Goal: Transaction & Acquisition: Purchase product/service

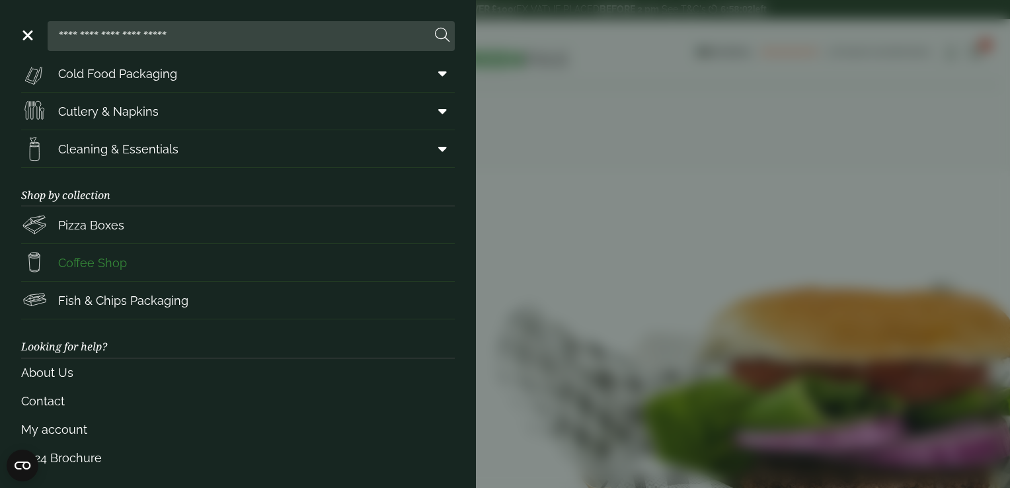
scroll to position [167, 0]
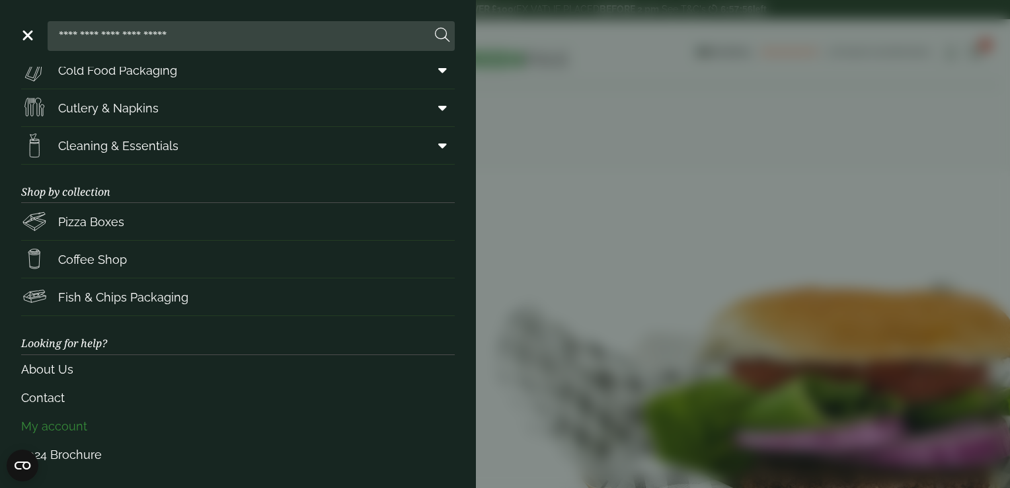
click at [83, 417] on link "My account" at bounding box center [238, 426] width 434 height 28
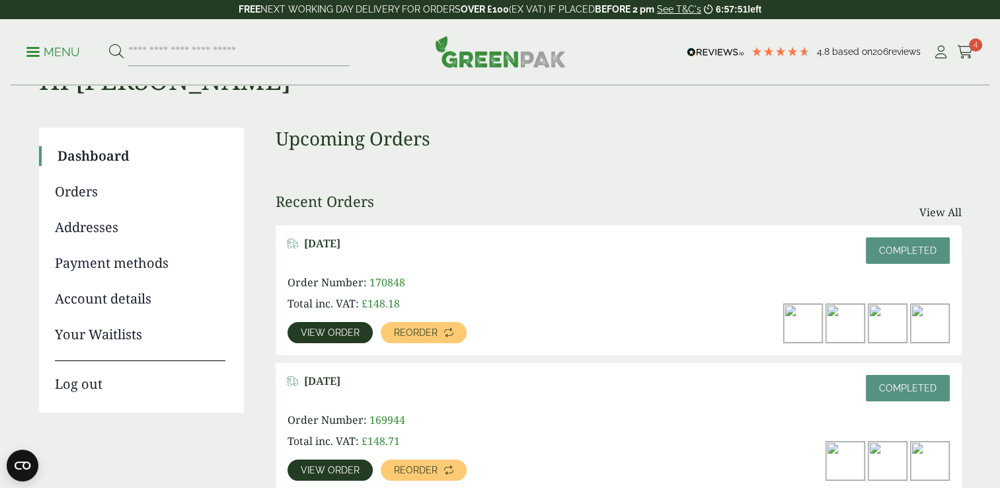
scroll to position [66, 0]
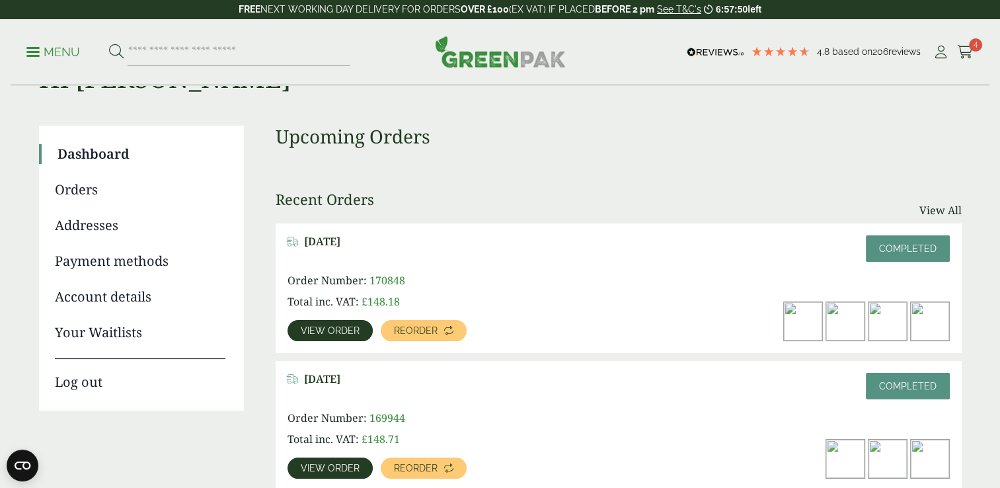
click at [333, 332] on span "View order" at bounding box center [330, 330] width 59 height 9
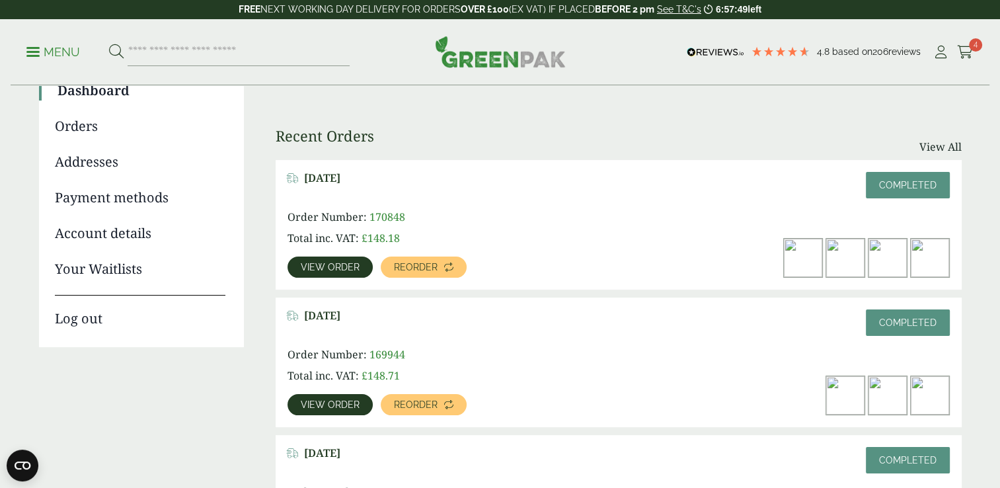
scroll to position [132, 0]
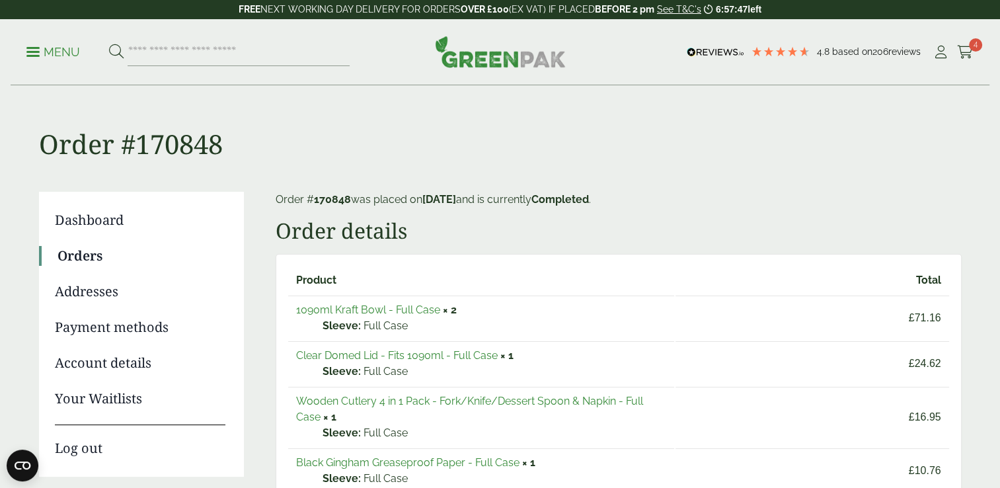
click at [355, 307] on link "1090ml Kraft Bowl - Full Case" at bounding box center [368, 309] width 144 height 13
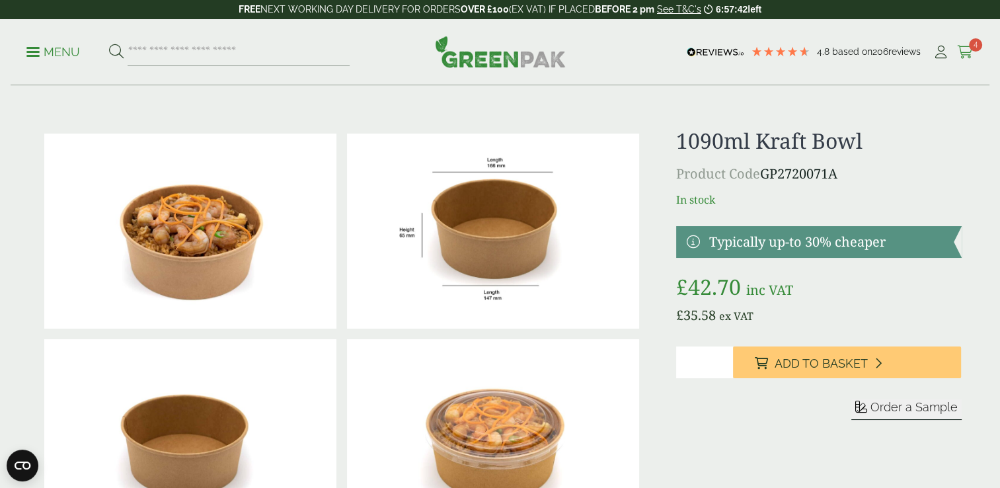
click at [963, 52] on icon at bounding box center [965, 52] width 17 height 13
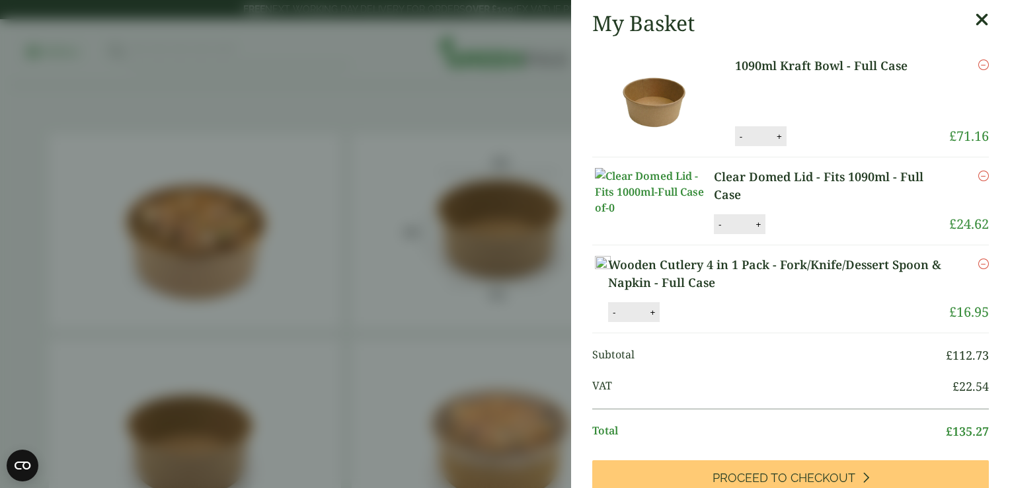
click at [722, 144] on li "1090ml Kraft Bowl - Full Case 1090ml Kraft Bowl - Full Case quantity - * + Upda…" at bounding box center [790, 101] width 397 height 111
drag, startPoint x: 722, startPoint y: 144, endPoint x: 805, endPoint y: 87, distance: 100.7
click at [805, 87] on p "1090ml Kraft Bowl - Full Case" at bounding box center [832, 86] width 194 height 59
click at [718, 230] on button "-" at bounding box center [720, 224] width 11 height 11
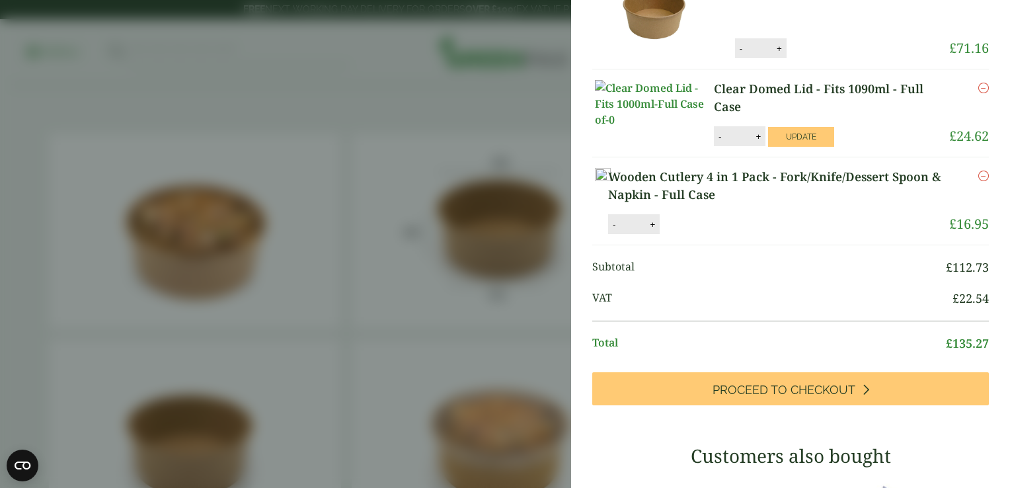
scroll to position [66, 0]
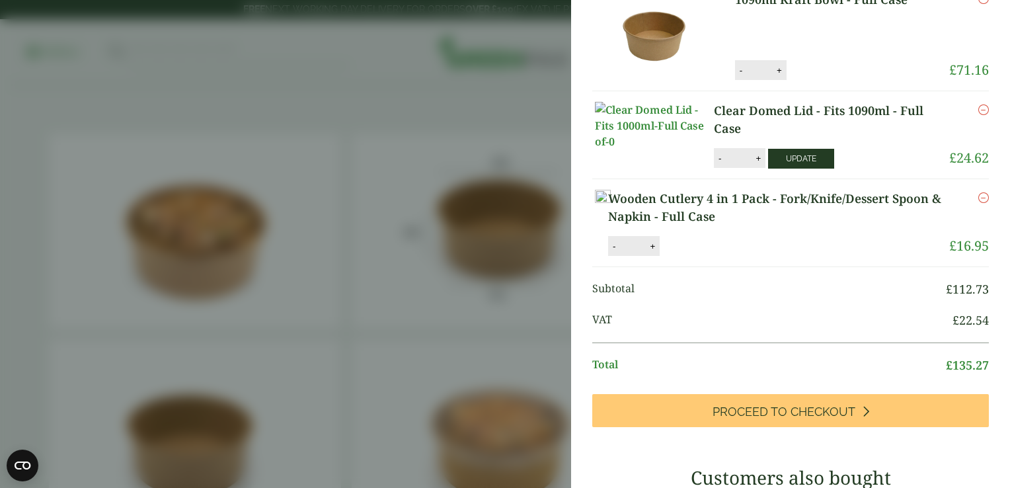
click at [793, 169] on button "Update" at bounding box center [801, 159] width 66 height 20
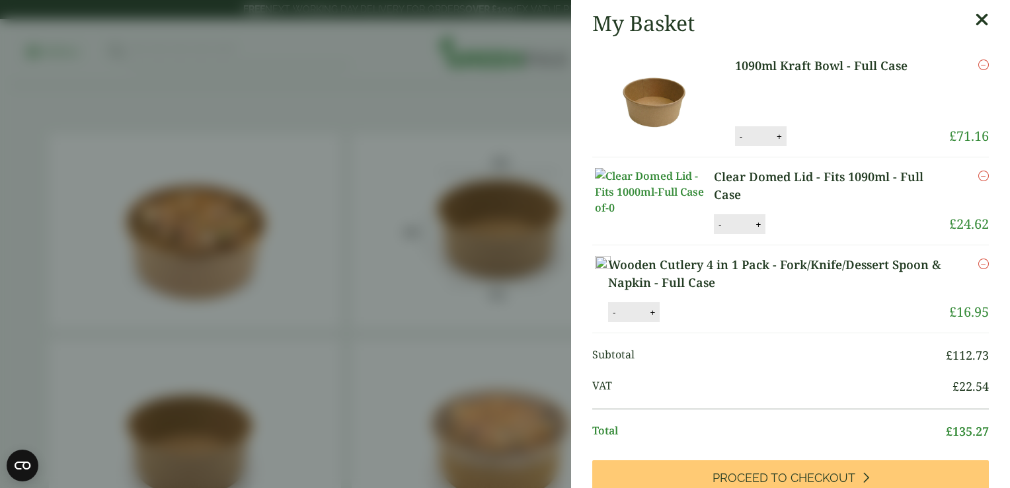
scroll to position [0, 0]
click at [718, 230] on button "-" at bounding box center [720, 224] width 11 height 11
click at [779, 235] on button "Update" at bounding box center [801, 225] width 66 height 20
type input "*"
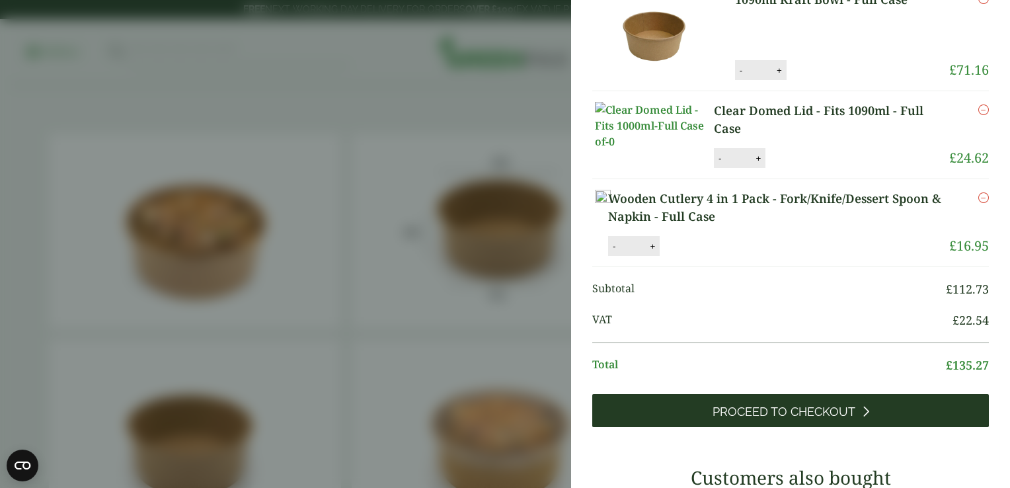
click at [754, 419] on span "Proceed to Checkout" at bounding box center [784, 412] width 143 height 15
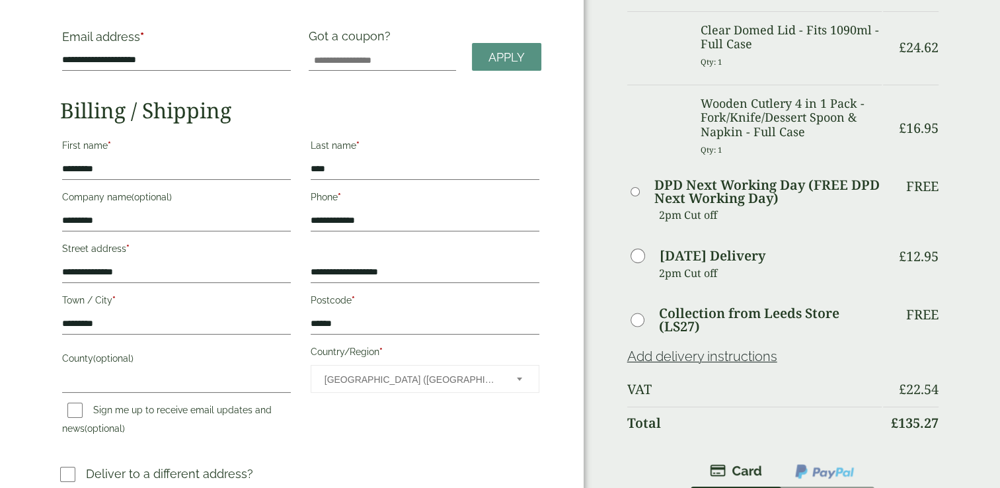
scroll to position [66, 0]
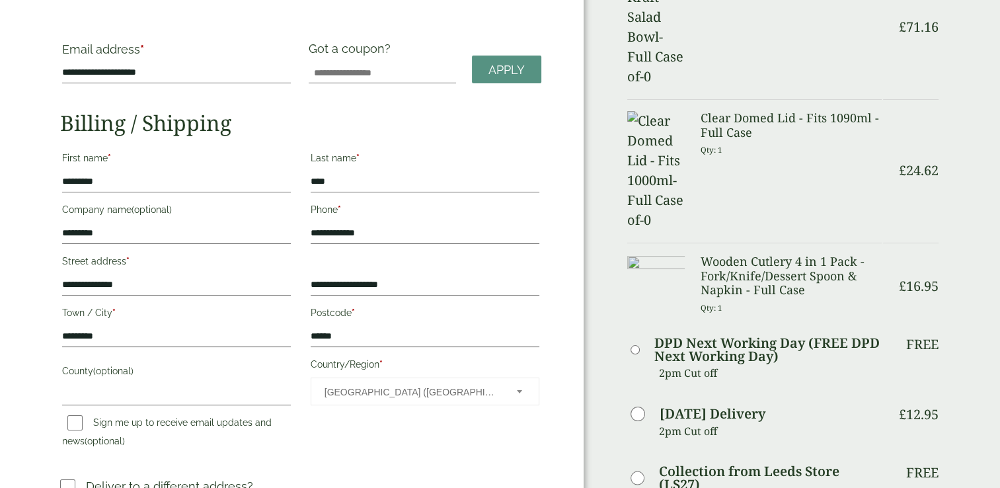
click at [749, 255] on h3 "Wooden Cutlery 4 in 1 Pack - Fork/Knife/Dessert Spoon & Napkin - Full Case" at bounding box center [791, 276] width 181 height 43
click at [661, 255] on img at bounding box center [656, 284] width 58 height 58
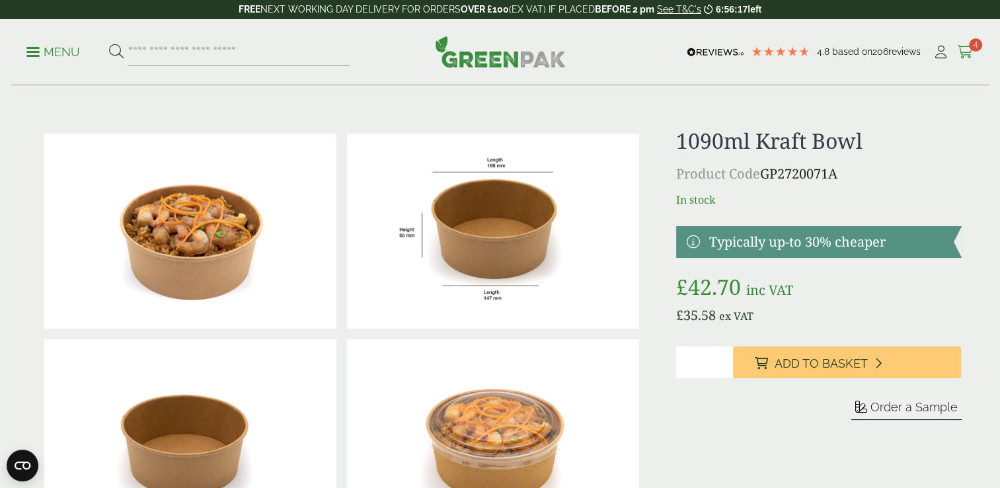
click at [963, 50] on icon at bounding box center [965, 52] width 17 height 13
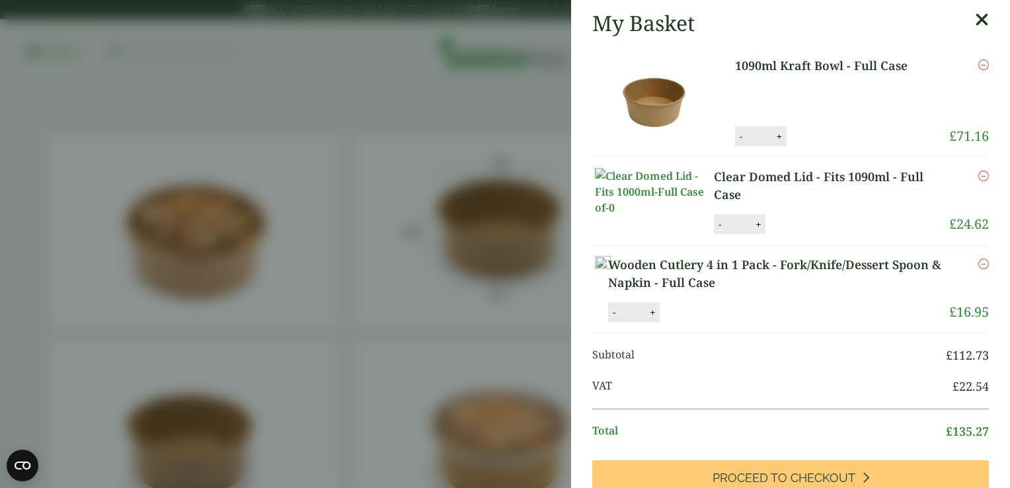
click at [659, 318] on button "+" at bounding box center [652, 312] width 13 height 11
type input "*"
click at [729, 323] on button "Update" at bounding box center [696, 313] width 66 height 20
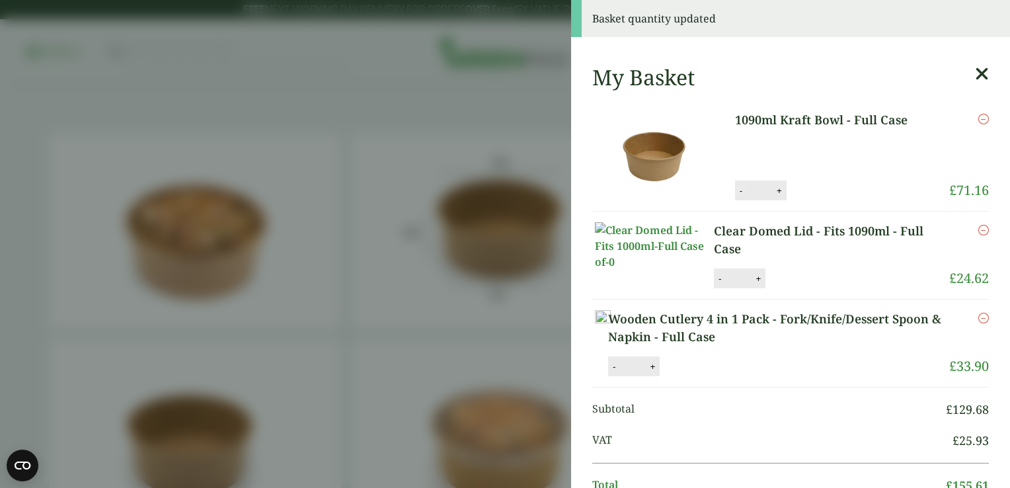
click at [736, 188] on button "-" at bounding box center [741, 190] width 11 height 11
type input "*"
click at [804, 192] on button "Update" at bounding box center [822, 191] width 66 height 20
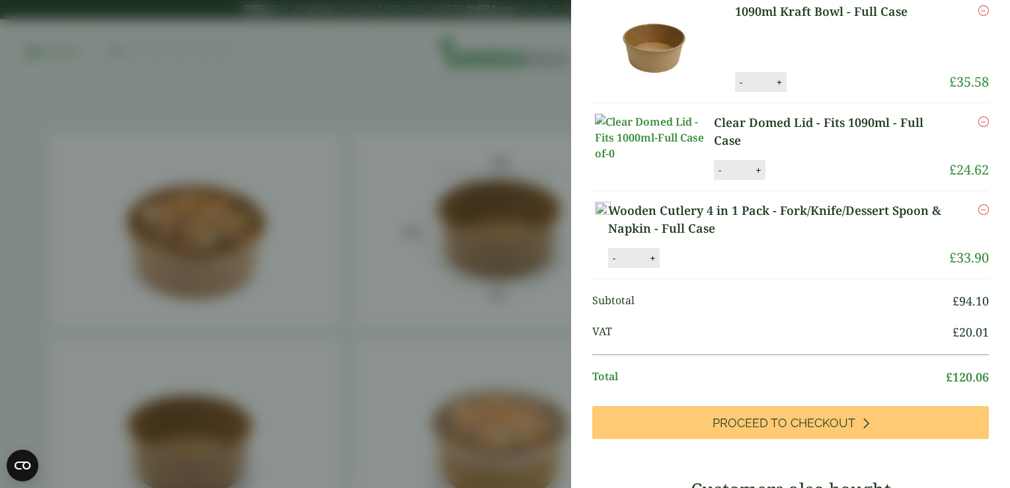
scroll to position [144, 0]
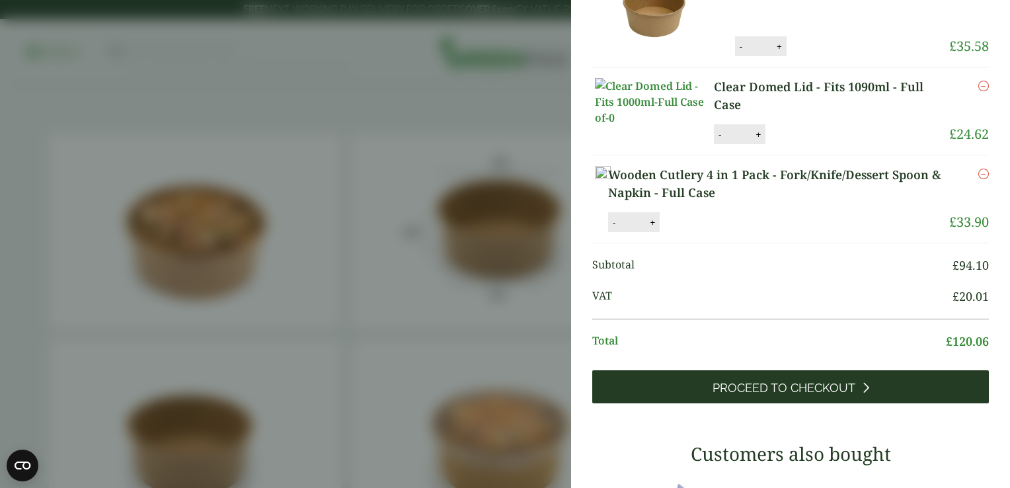
click at [801, 395] on span "Proceed to Checkout" at bounding box center [784, 388] width 143 height 15
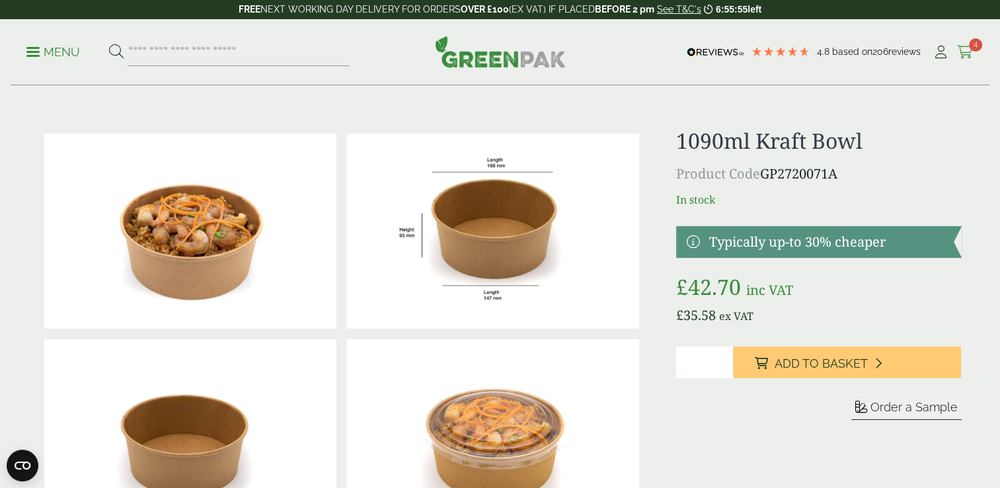
click at [968, 42] on link "Cart 4" at bounding box center [965, 52] width 17 height 20
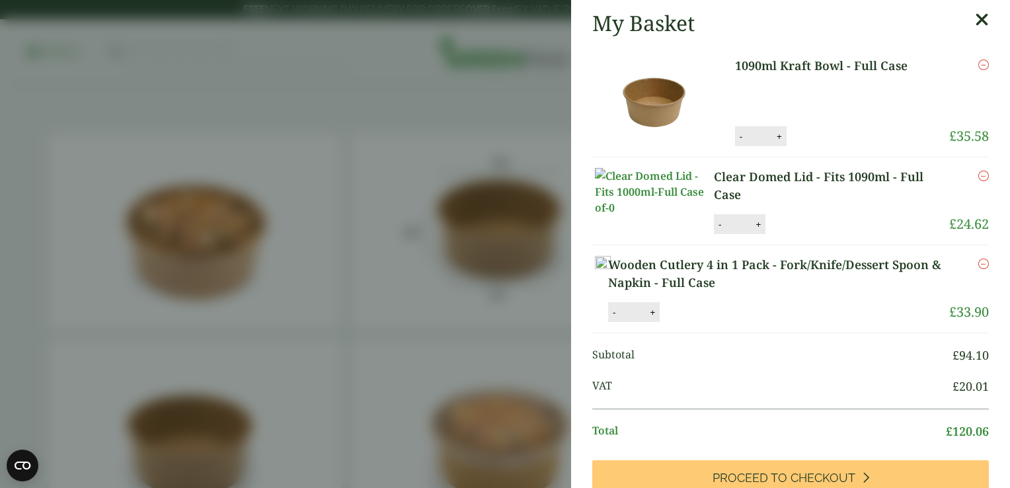
click at [773, 131] on button "+" at bounding box center [779, 136] width 13 height 11
type input "*"
click at [811, 143] on button "Update" at bounding box center [822, 137] width 66 height 20
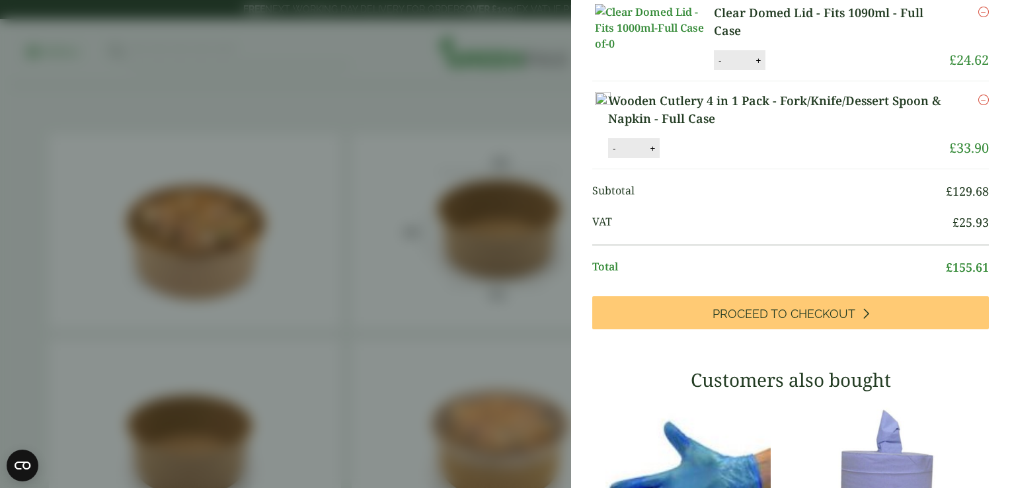
scroll to position [210, 0]
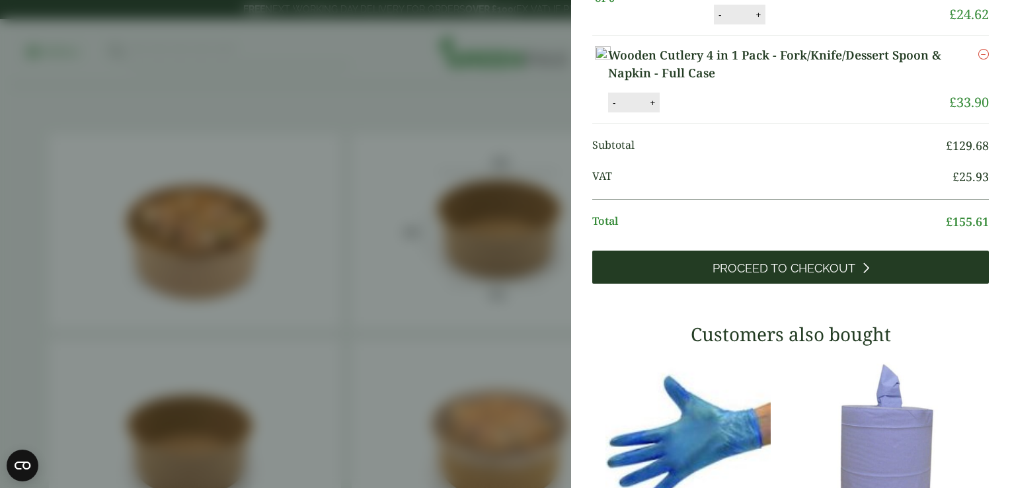
click at [795, 284] on link "Proceed to Checkout" at bounding box center [790, 267] width 397 height 33
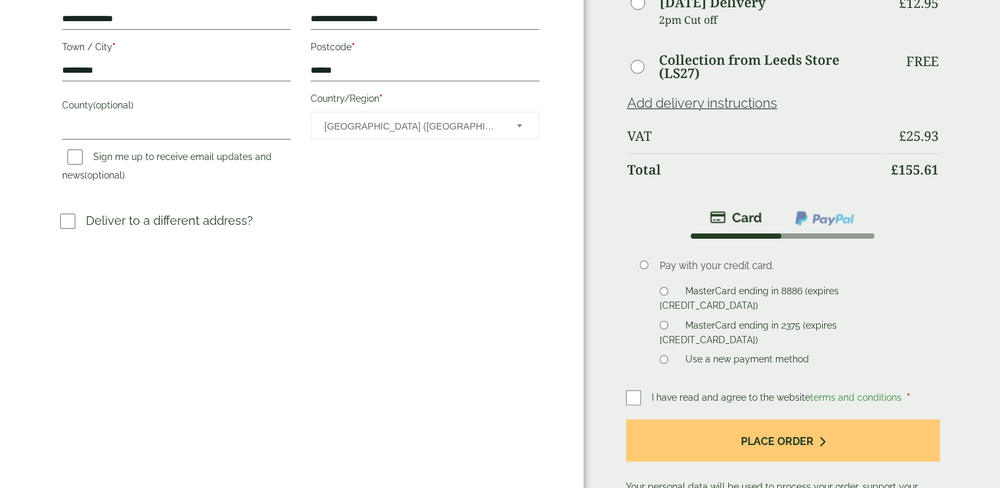
scroll to position [397, 0]
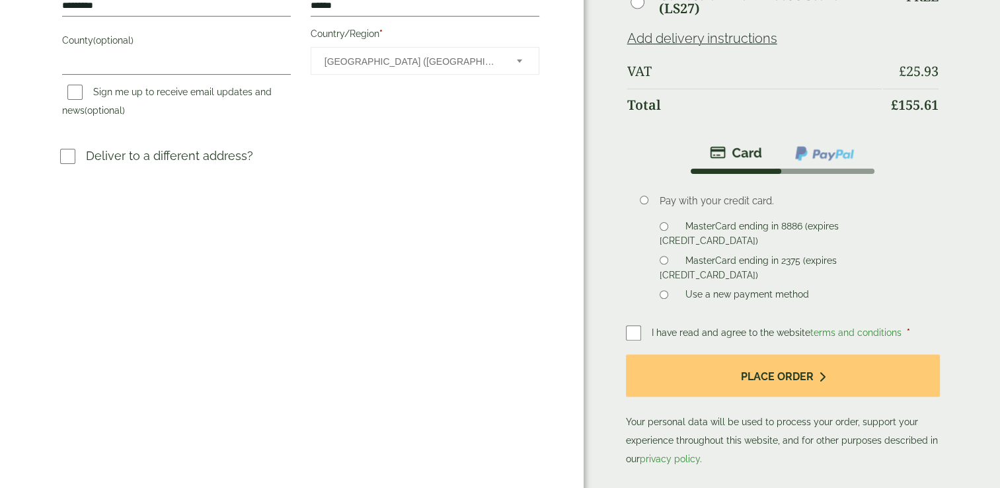
click at [641, 324] on label at bounding box center [639, 333] width 26 height 19
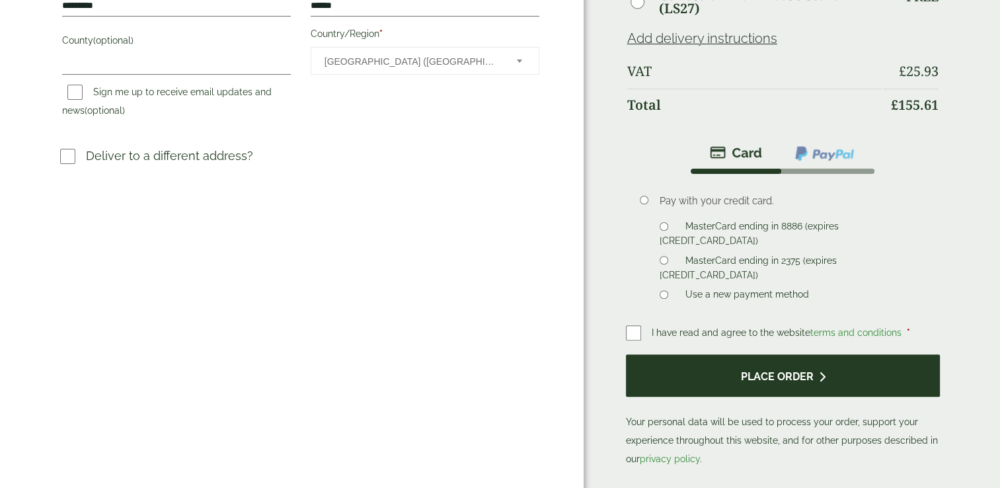
click at [698, 382] on button "Place order" at bounding box center [783, 375] width 315 height 43
